Goal: Information Seeking & Learning: Learn about a topic

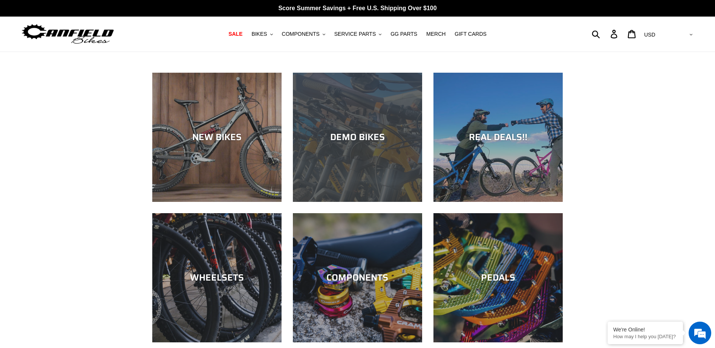
click at [351, 132] on div "DEMO BIKES" at bounding box center [357, 137] width 129 height 11
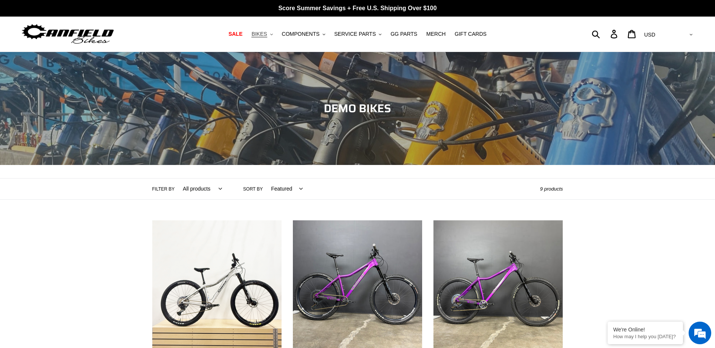
click at [267, 37] on span "BIKES" at bounding box center [258, 34] width 15 height 6
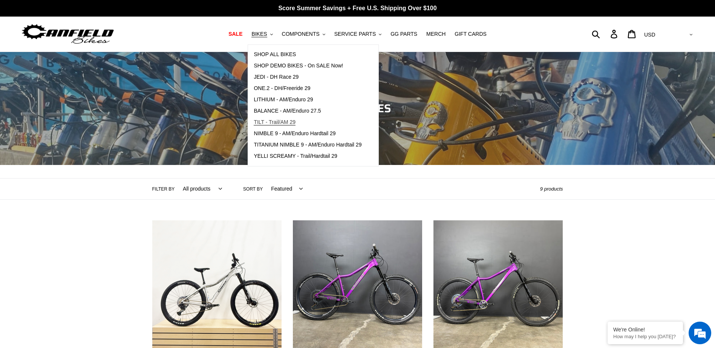
click at [296, 120] on span "TILT - Trail/AM 29" at bounding box center [275, 122] width 42 height 6
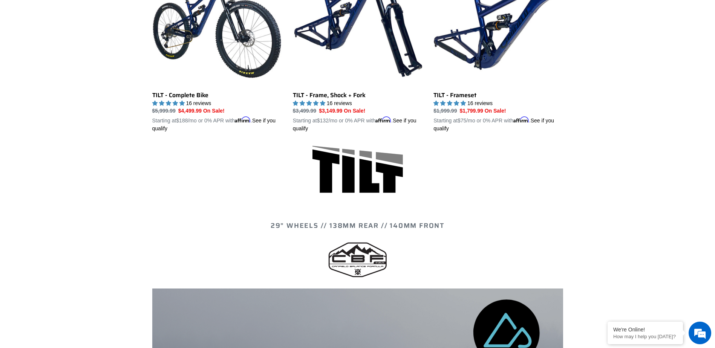
scroll to position [226, 0]
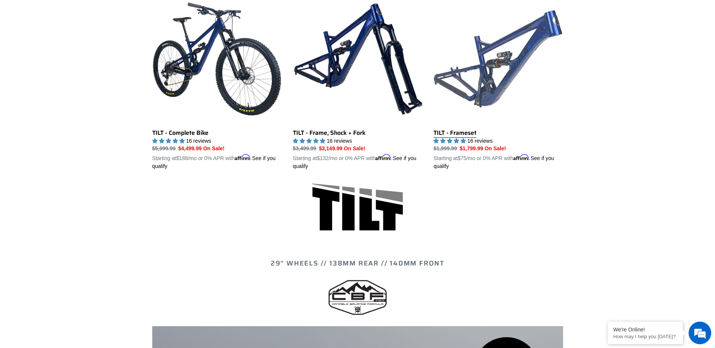
click at [520, 71] on link "TILT - Frameset" at bounding box center [498, 82] width 129 height 176
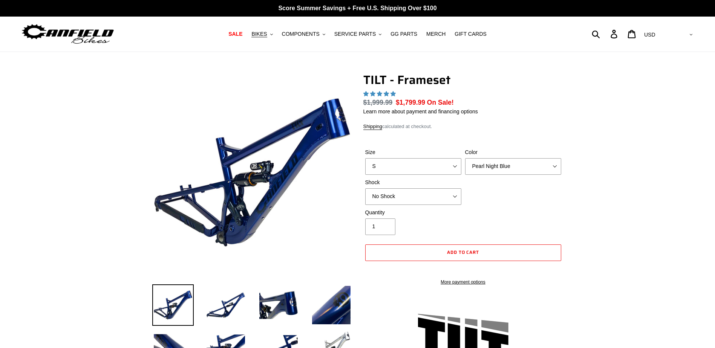
select select "highest-rating"
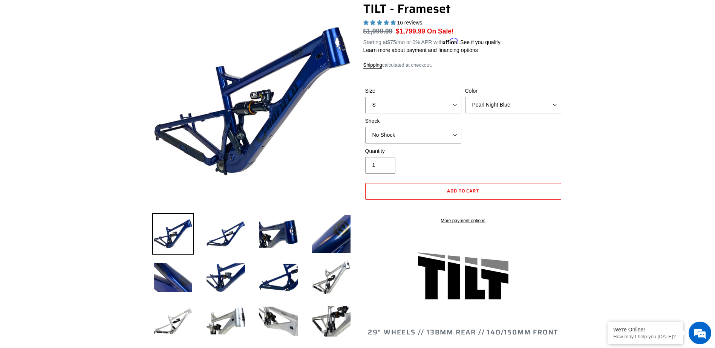
scroll to position [38, 0]
